Goal: Task Accomplishment & Management: Manage account settings

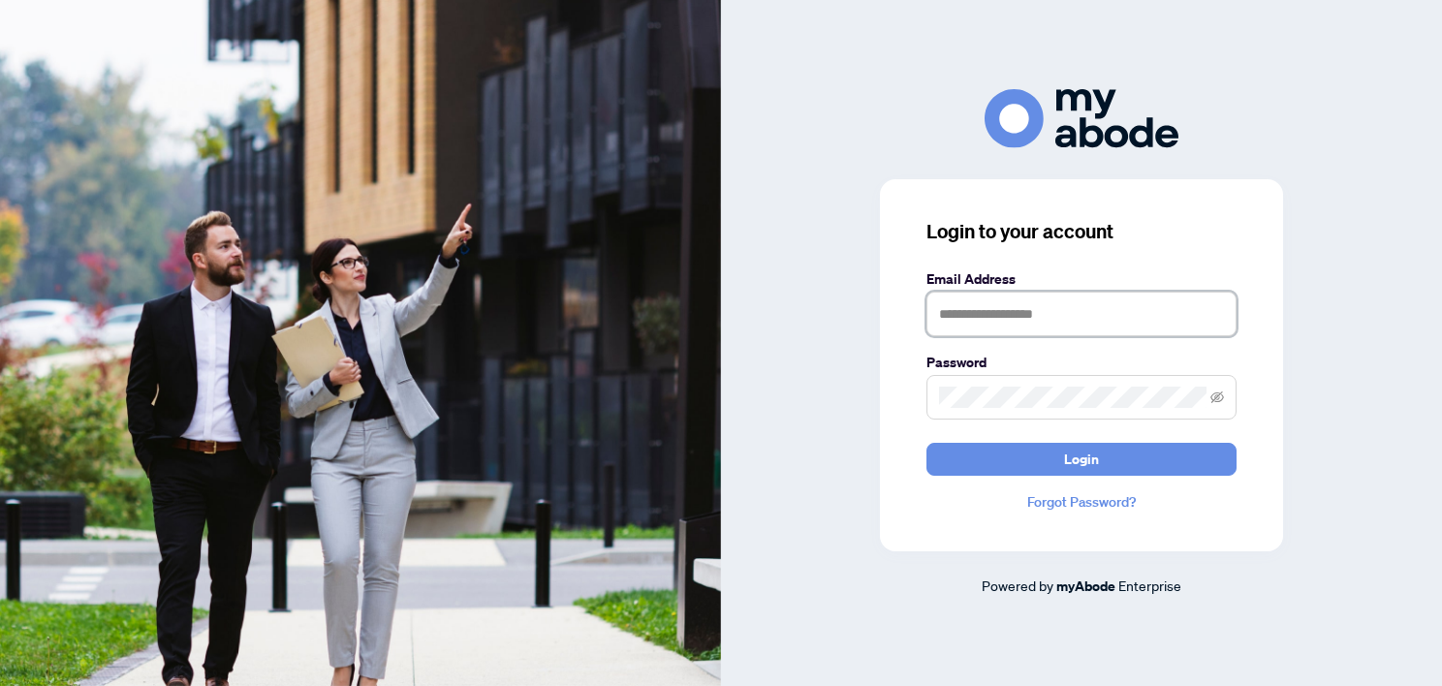
click at [1012, 306] on input "text" at bounding box center [1081, 314] width 310 height 45
type input "**********"
click at [926, 443] on button "Login" at bounding box center [1081, 459] width 310 height 33
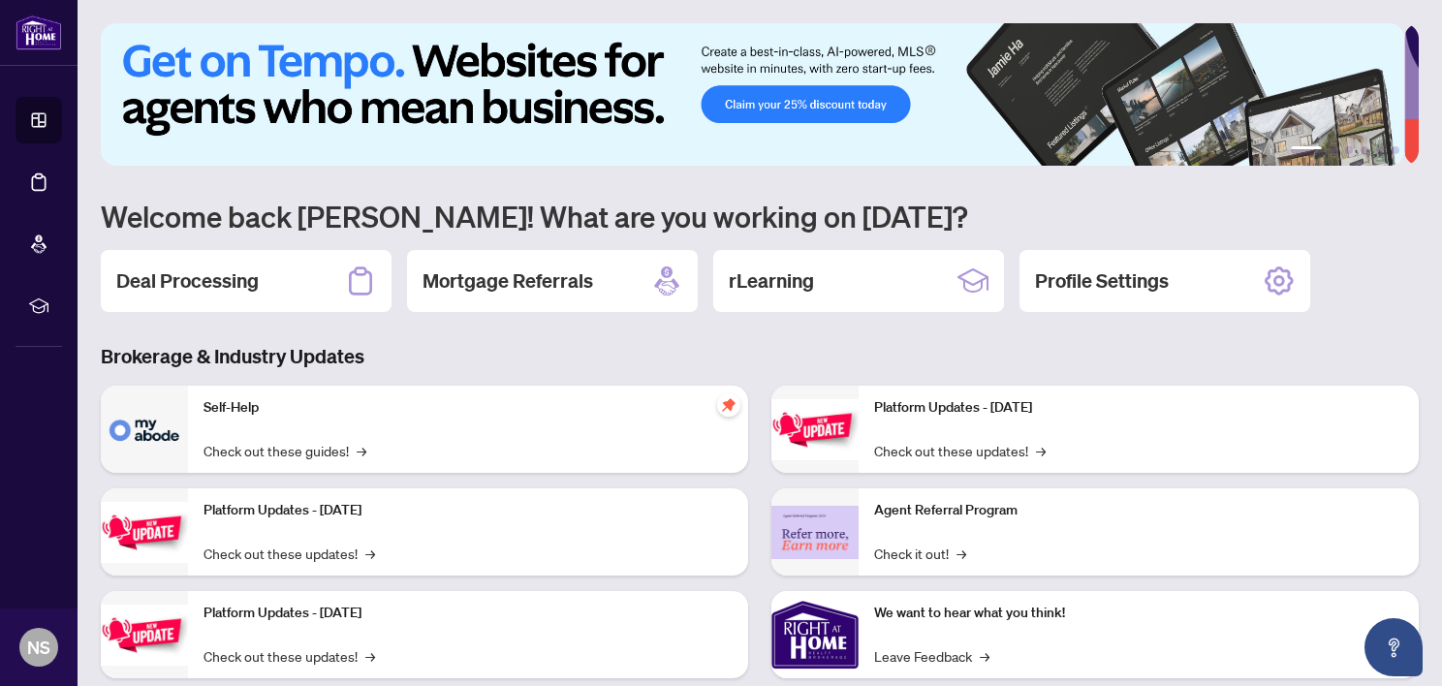
click at [283, 281] on div "Deal Processing" at bounding box center [246, 281] width 291 height 62
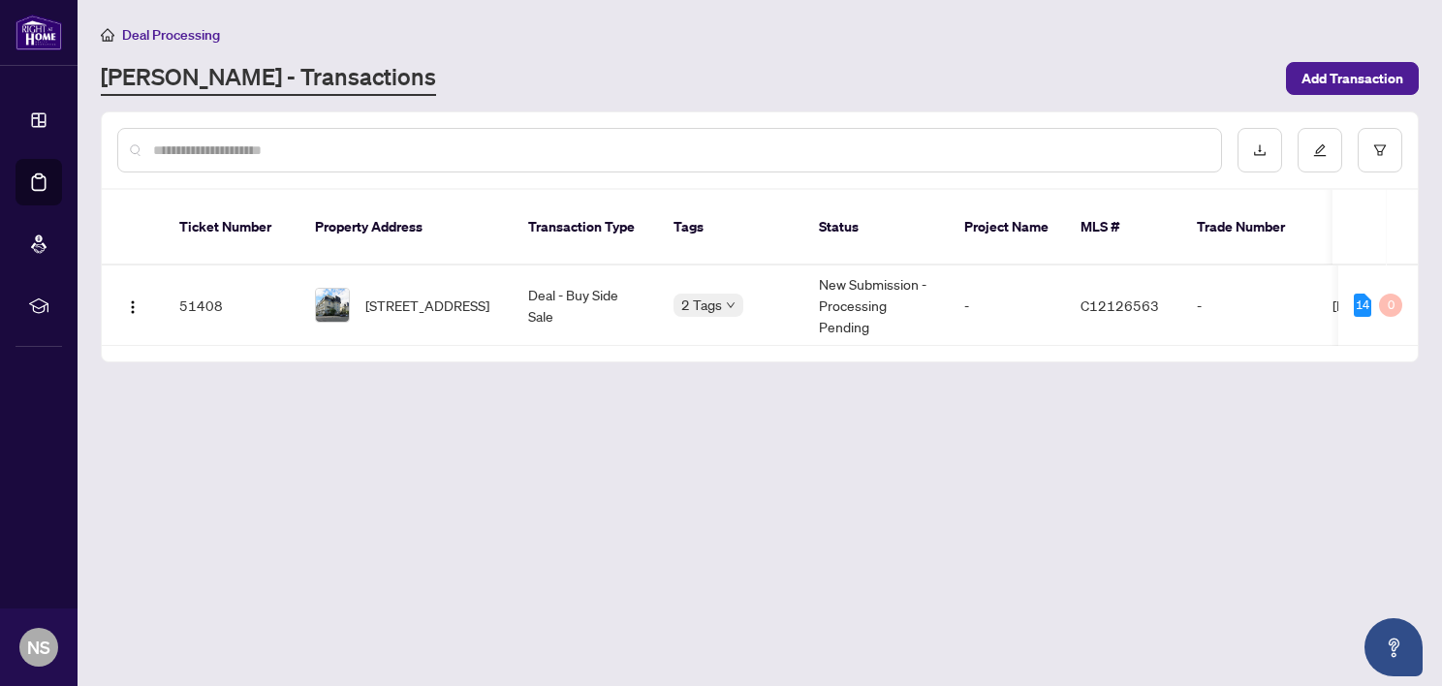
click at [26, 658] on span "NS" at bounding box center [38, 647] width 39 height 39
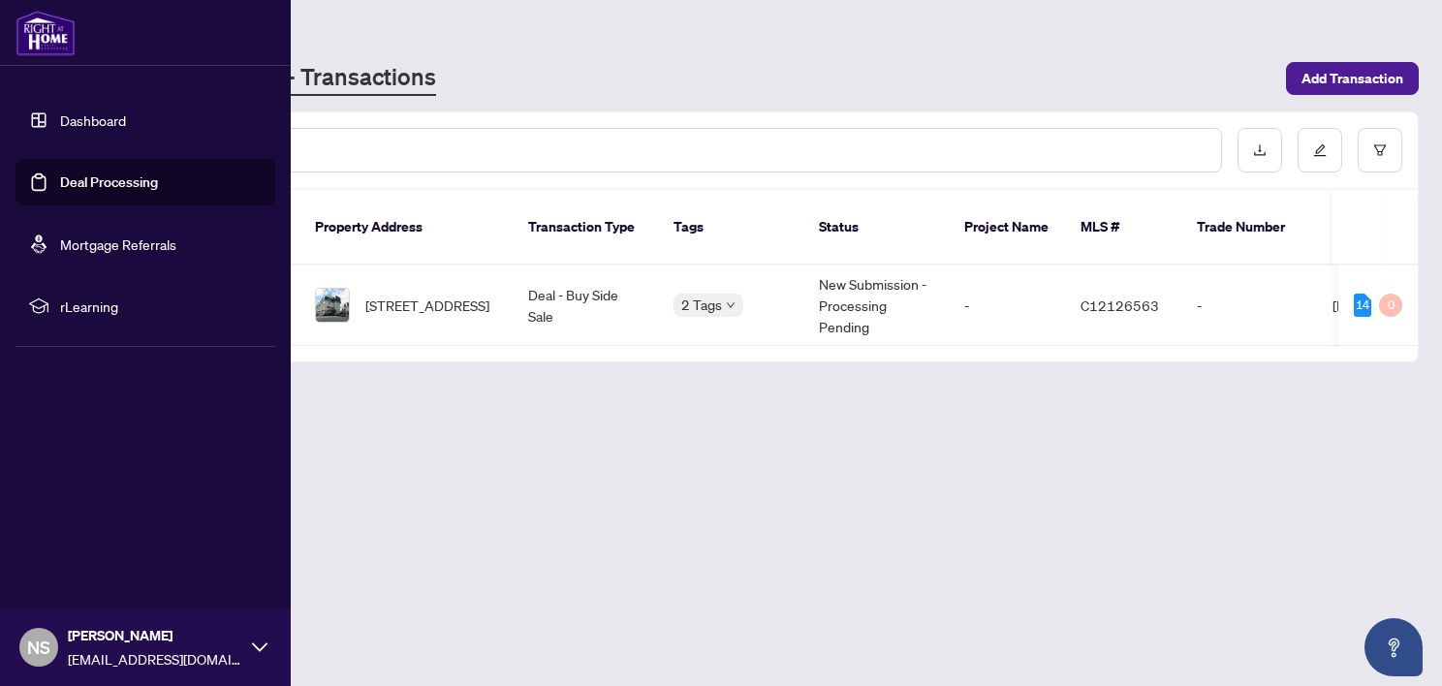
click at [261, 643] on icon at bounding box center [260, 647] width 16 height 16
click at [78, 534] on span "Logout" at bounding box center [78, 531] width 44 height 31
